Goal: Task Accomplishment & Management: Manage account settings

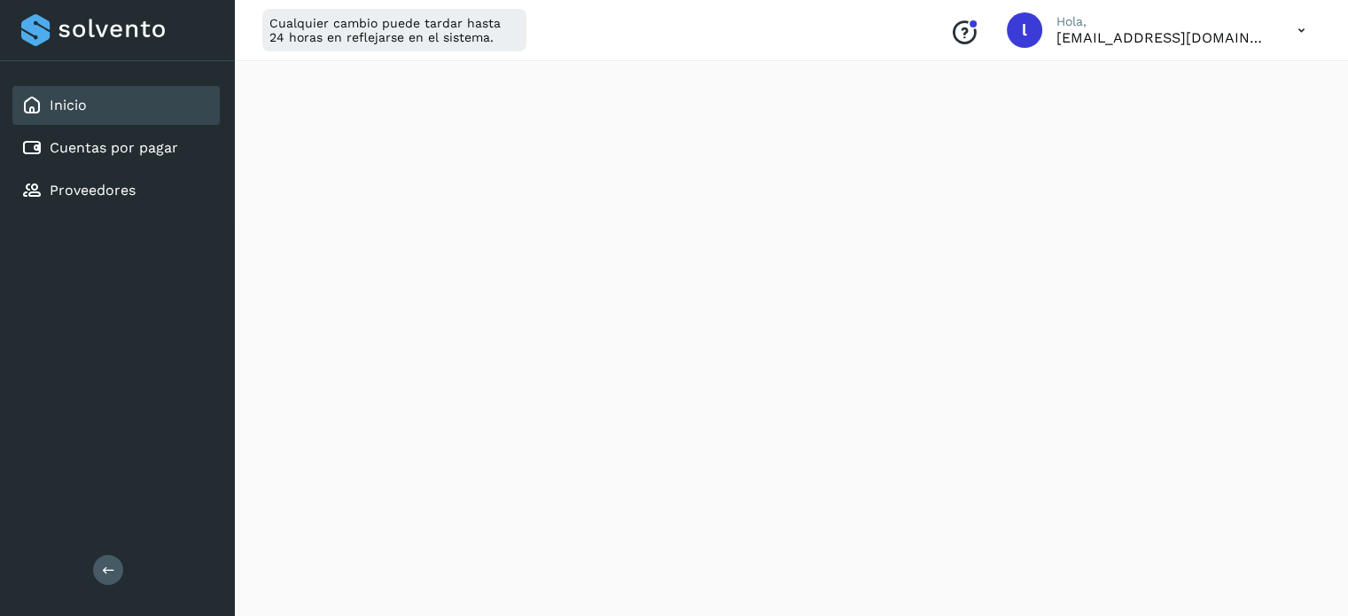
scroll to position [355, 0]
click at [1299, 24] on icon at bounding box center [1301, 30] width 36 height 36
click at [1207, 115] on div "Cerrar sesión" at bounding box center [1213, 114] width 211 height 34
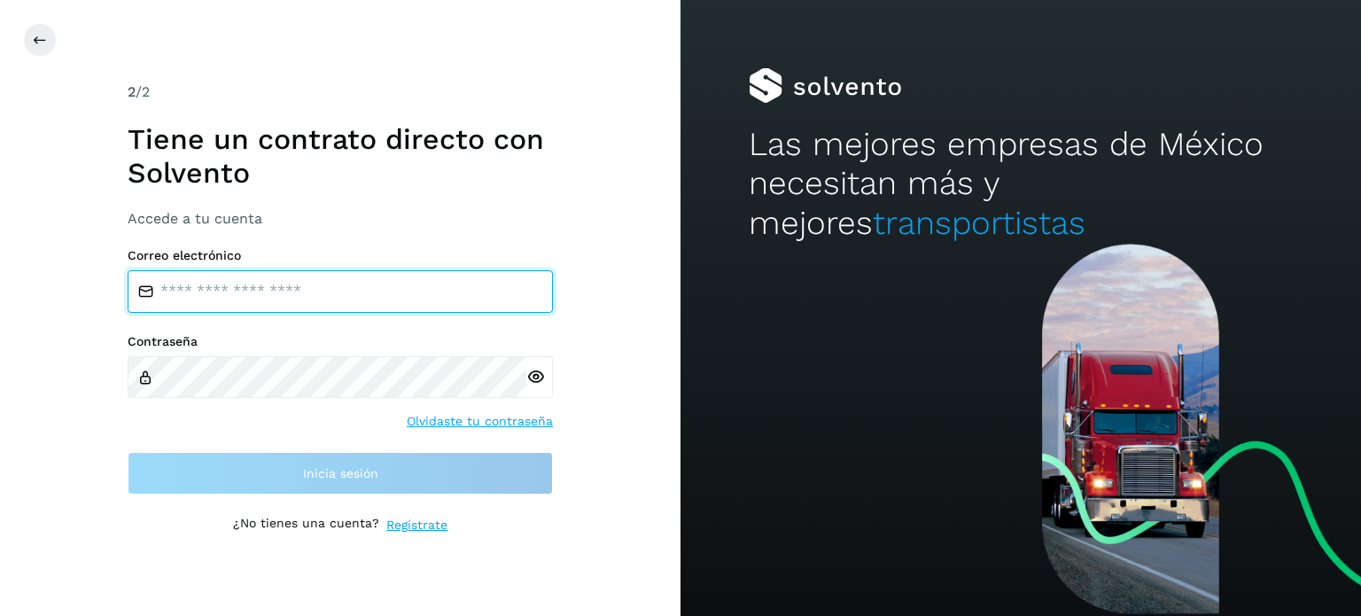
click at [245, 297] on input "email" at bounding box center [340, 291] width 425 height 43
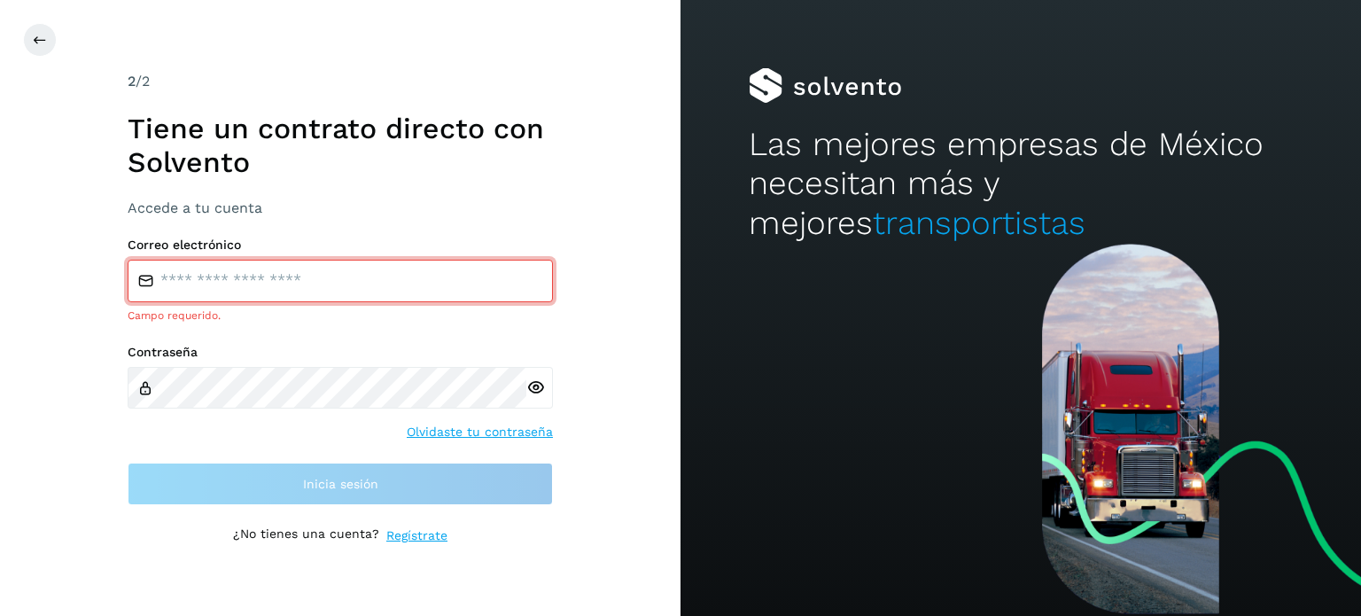
type input "**********"
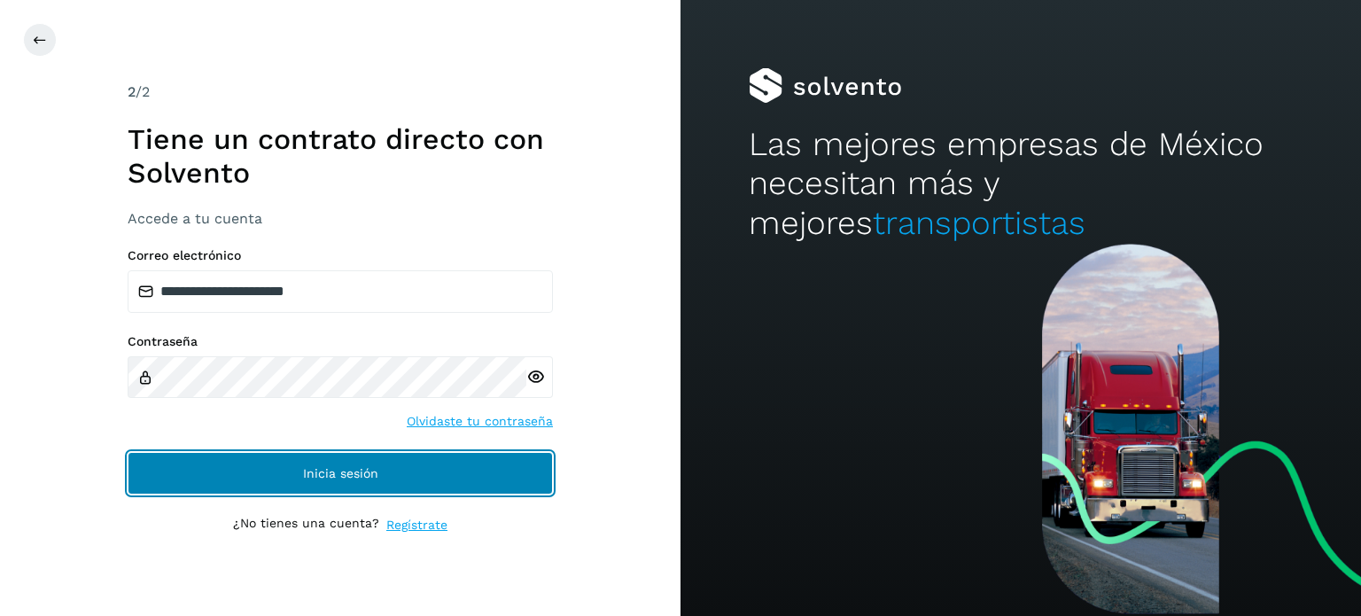
click at [344, 480] on button "Inicia sesión" at bounding box center [340, 473] width 425 height 43
